Goal: Task Accomplishment & Management: Use online tool/utility

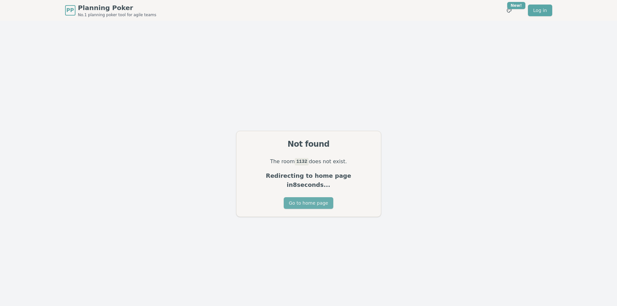
click at [304, 199] on button "Go to home page" at bounding box center [309, 203] width 50 height 12
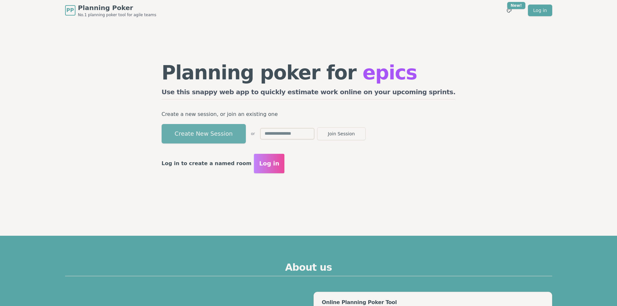
click at [200, 139] on button "Create New Session" at bounding box center [204, 133] width 84 height 19
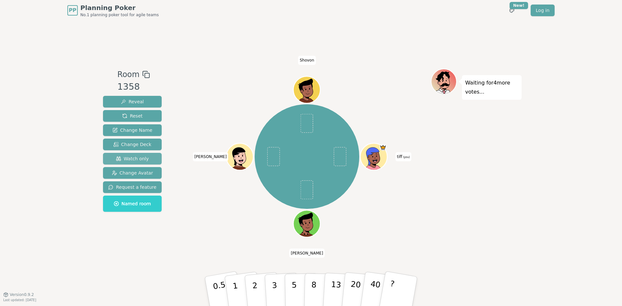
click at [136, 158] on span "Watch only" at bounding box center [132, 158] width 33 height 6
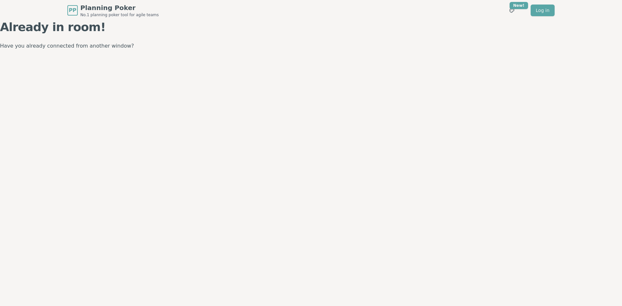
click at [96, 45] on p "Have you already connected from another window?" at bounding box center [311, 45] width 622 height 9
